Goal: Book appointment/travel/reservation

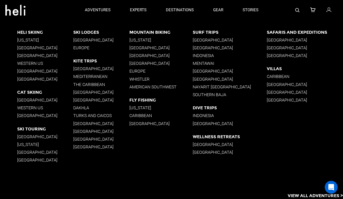
click at [23, 117] on p "[GEOGRAPHIC_DATA]" at bounding box center [45, 115] width 56 height 5
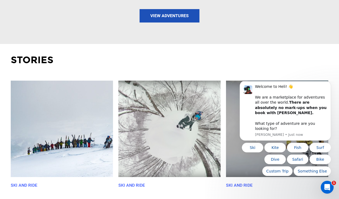
scroll to position [805, 0]
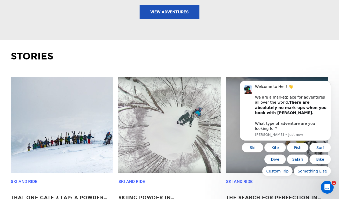
drag, startPoint x: 163, startPoint y: 62, endPoint x: 220, endPoint y: 78, distance: 58.7
click at [163, 62] on p "Stories" at bounding box center [169, 57] width 317 height 14
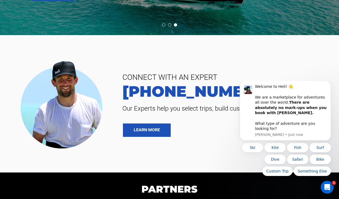
scroll to position [1252, 0]
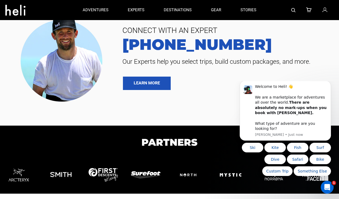
scroll to position [1163, 0]
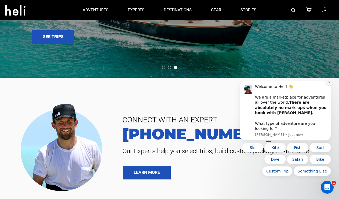
click at [331, 84] on icon "Dismiss notification" at bounding box center [329, 82] width 3 height 3
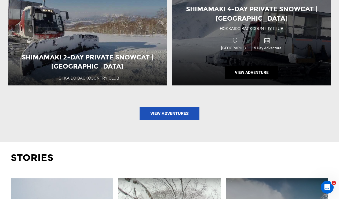
scroll to position [626, 0]
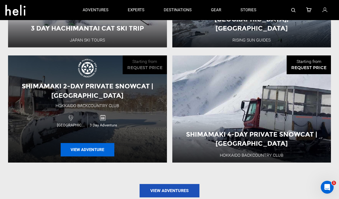
click at [85, 148] on button "View Adventure" at bounding box center [88, 149] width 54 height 13
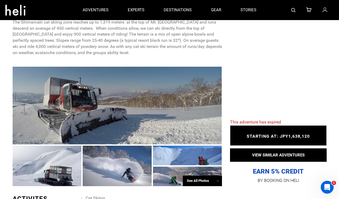
scroll to position [268, 0]
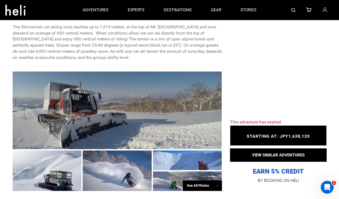
click at [52, 171] on div at bounding box center [47, 171] width 69 height 40
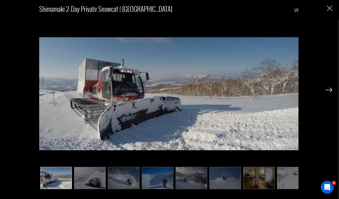
click at [329, 90] on img at bounding box center [328, 90] width 7 height 5
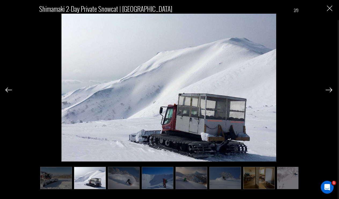
click at [329, 89] on img at bounding box center [328, 90] width 7 height 5
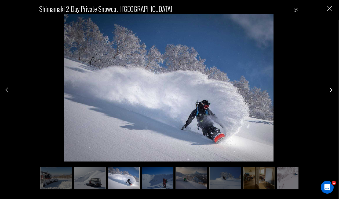
click at [329, 89] on img at bounding box center [328, 90] width 7 height 5
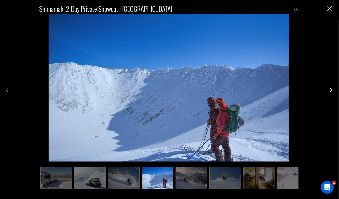
click at [329, 89] on img at bounding box center [328, 90] width 7 height 5
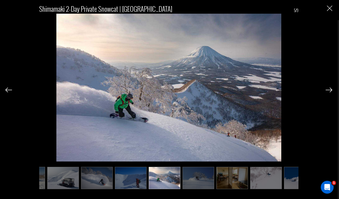
click at [328, 90] on img at bounding box center [328, 90] width 7 height 5
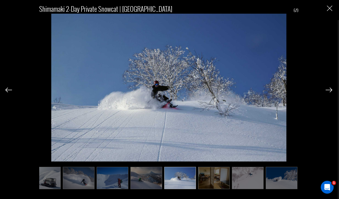
click at [328, 90] on img at bounding box center [328, 90] width 7 height 5
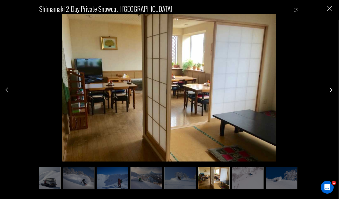
click at [328, 90] on img at bounding box center [328, 90] width 7 height 5
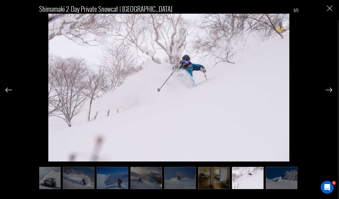
click at [328, 90] on img at bounding box center [328, 90] width 7 height 5
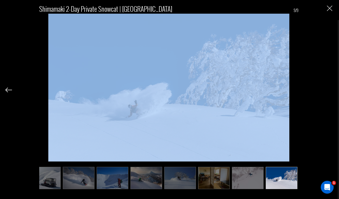
click at [328, 90] on div "Shimamaki 2-Day Private Snowcat | [GEOGRAPHIC_DATA] 9/9" at bounding box center [168, 94] width 327 height 189
click at [331, 12] on div "Shimamaki 2-Day Private Snowcat | [GEOGRAPHIC_DATA] 9/9" at bounding box center [168, 94] width 327 height 189
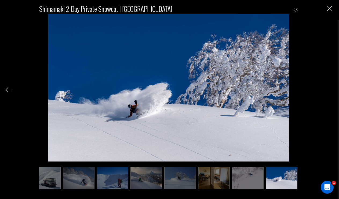
click at [331, 7] on img "Close" at bounding box center [329, 8] width 5 height 5
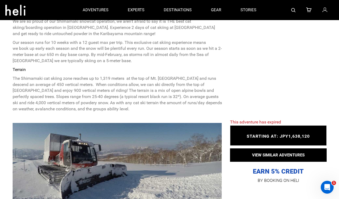
scroll to position [0, 0]
